Goal: Information Seeking & Learning: Learn about a topic

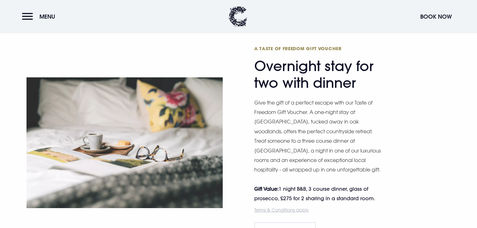
scroll to position [1025, 0]
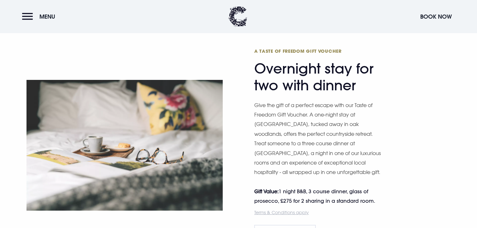
copy aside "Make a lasting impression on your clients or employees with a gift that truly s…"
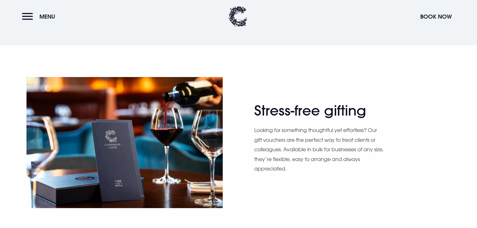
scroll to position [434, 0]
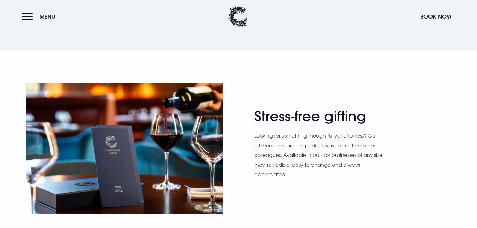
drag, startPoint x: 46, startPoint y: 87, endPoint x: 109, endPoint y: 128, distance: 74.8
copy p "Spend £500 on corporate gift vouchers and you’ll receive a complimentary luxury…"
click at [30, 15] on button "Menu" at bounding box center [40, 17] width 36 height 14
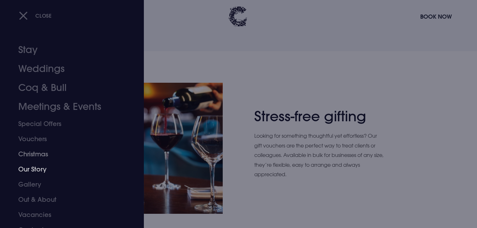
click at [32, 151] on link "Christmas" at bounding box center [68, 154] width 100 height 15
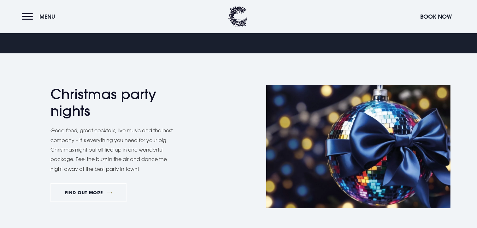
scroll to position [457, 0]
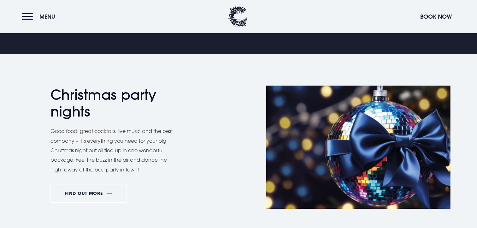
drag, startPoint x: 250, startPoint y: 72, endPoint x: 316, endPoint y: 130, distance: 87.5
copy div "From chic cocktail soirées to intimate festive dinners, our choice of stylish s…"
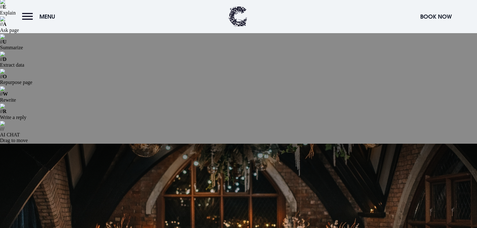
scroll to position [60, 0]
drag, startPoint x: 353, startPoint y: 212, endPoint x: 99, endPoint y: 178, distance: 256.8
copy p "[GEOGRAPHIC_DATA] is the perfect venue to celebrate. With a choice of beautiful…"
click at [37, 18] on button "Menu" at bounding box center [40, 17] width 36 height 14
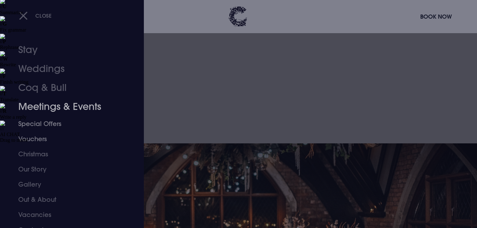
click at [63, 108] on link "Meetings & Events" at bounding box center [68, 106] width 100 height 19
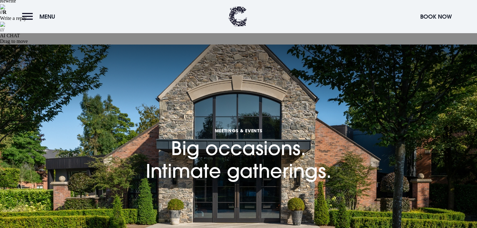
scroll to position [164, 0]
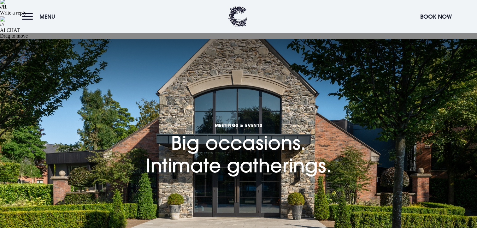
drag, startPoint x: 295, startPoint y: 114, endPoint x: 295, endPoint y: 63, distance: 50.5
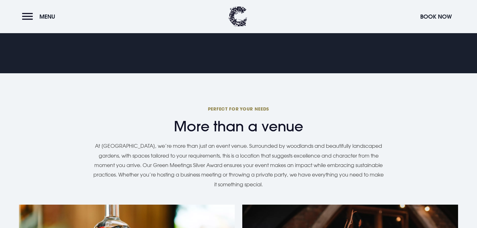
scroll to position [554, 0]
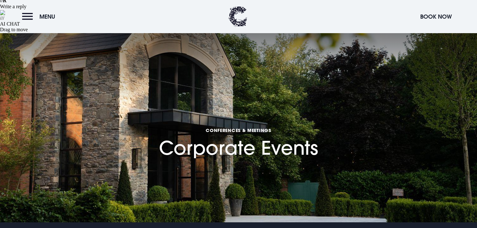
scroll to position [170, 0]
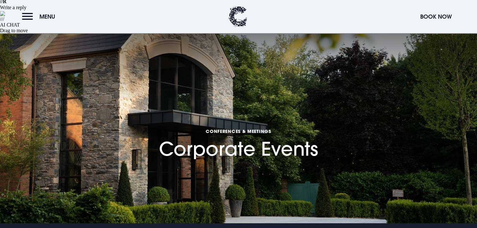
drag, startPoint x: 338, startPoint y: 102, endPoint x: 107, endPoint y: 67, distance: 234.1
